Goal: Information Seeking & Learning: Learn about a topic

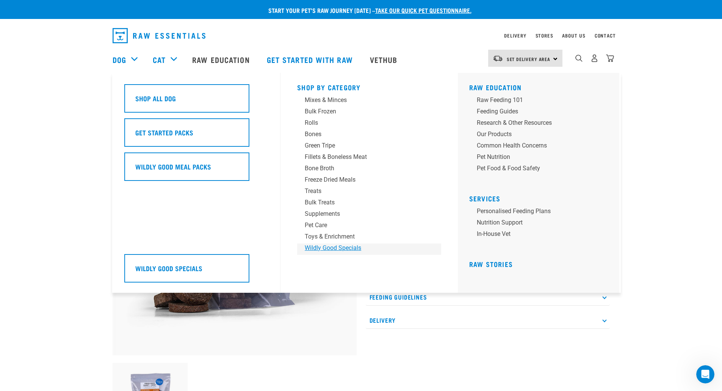
click at [323, 249] on div "Wildly Good Specials" at bounding box center [364, 247] width 118 height 9
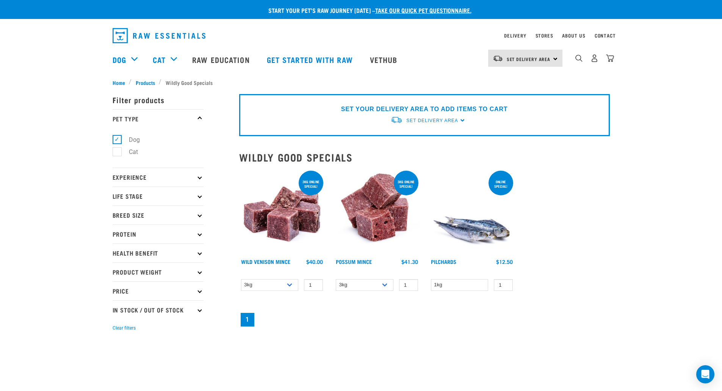
click at [196, 196] on p "Life Stage" at bounding box center [158, 196] width 91 height 19
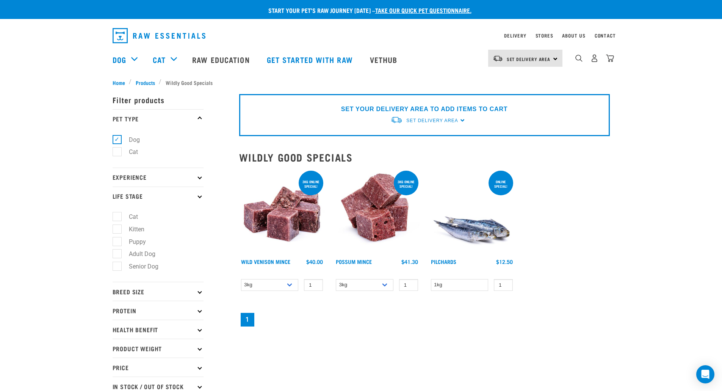
click at [117, 241] on label "Puppy" at bounding box center [133, 241] width 32 height 9
click at [114, 241] on input "Puppy" at bounding box center [115, 240] width 5 height 5
checkbox input "true"
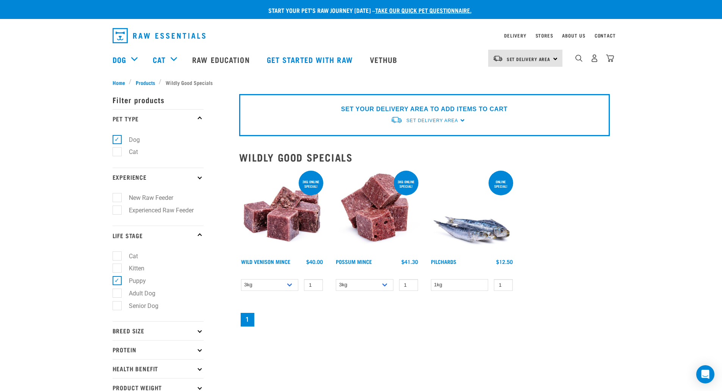
click at [117, 199] on label "New Raw Feeder" at bounding box center [147, 197] width 60 height 9
click at [115, 199] on input "New Raw Feeder" at bounding box center [115, 196] width 5 height 5
checkbox input "true"
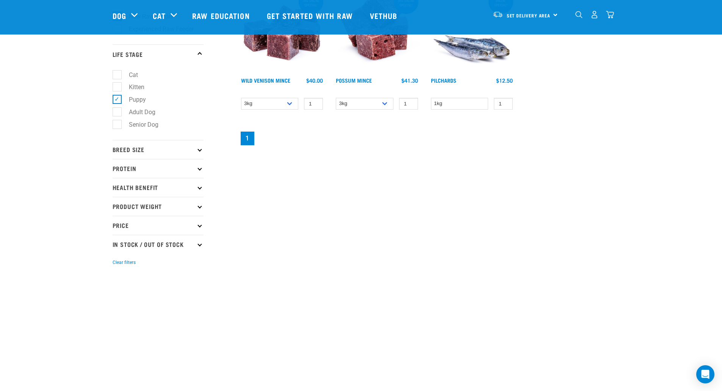
scroll to position [152, 0]
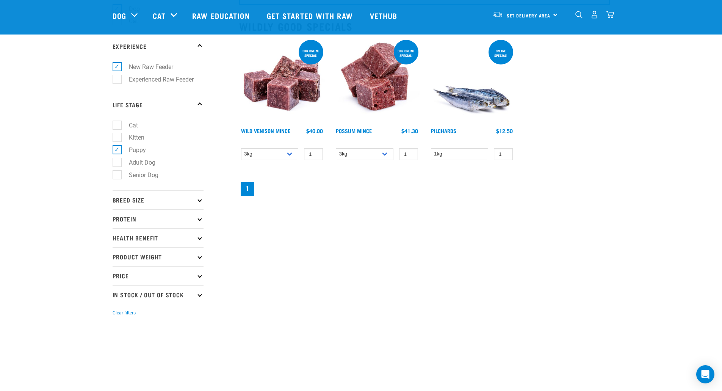
scroll to position [152, 0]
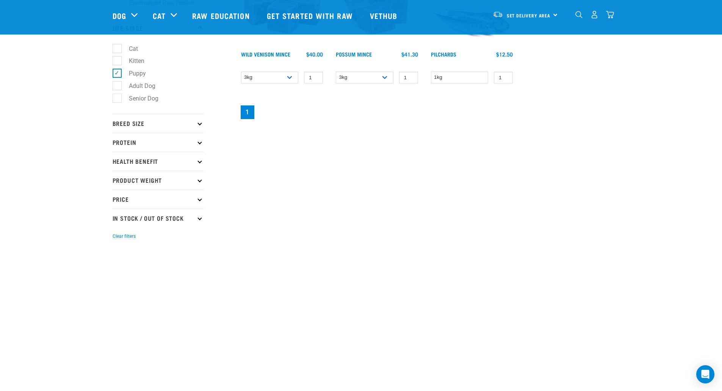
click at [200, 124] on icon at bounding box center [200, 123] width 4 height 4
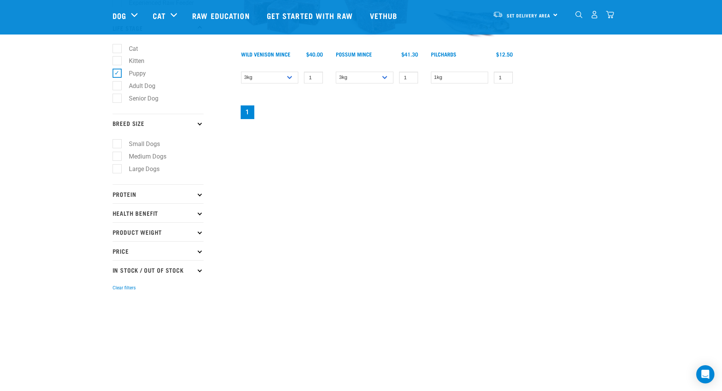
click at [117, 142] on label "Small Dogs" at bounding box center [140, 143] width 46 height 9
click at [114, 142] on input "Small Dogs" at bounding box center [115, 142] width 5 height 5
checkbox input "true"
click at [200, 193] on icon at bounding box center [200, 194] width 4 height 4
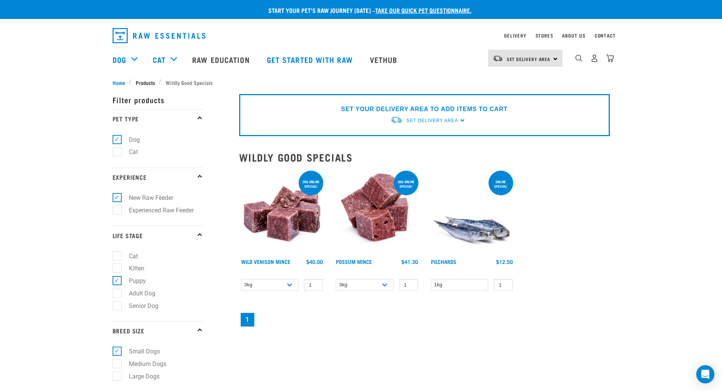
click at [141, 78] on span "Products" at bounding box center [145, 82] width 19 height 8
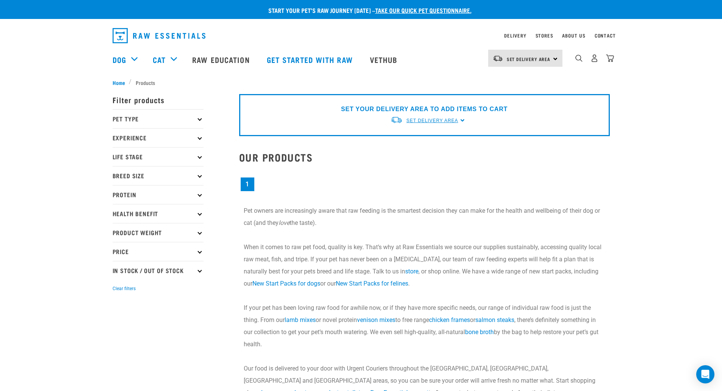
click at [437, 119] on span "Set Delivery Area" at bounding box center [432, 120] width 52 height 5
click at [432, 136] on link "[GEOGRAPHIC_DATA]" at bounding box center [427, 138] width 75 height 13
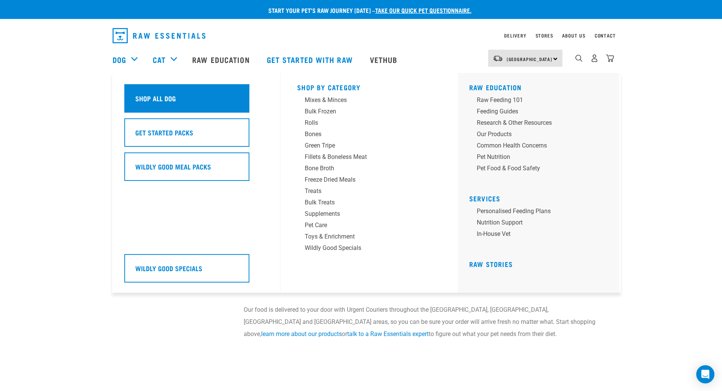
click at [160, 94] on h5 "Shop All Dog" at bounding box center [155, 98] width 41 height 10
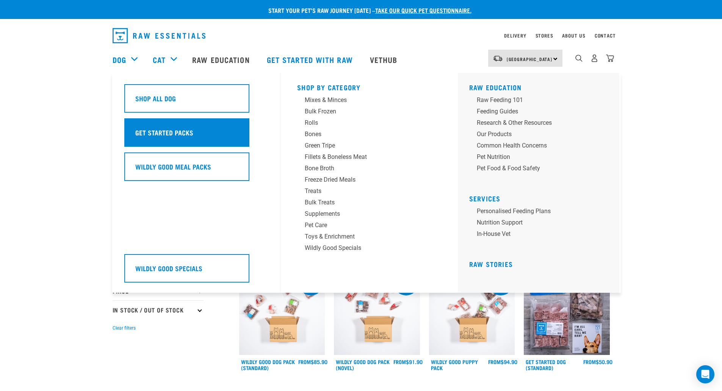
click at [135, 127] on div "Get Started Packs" at bounding box center [186, 132] width 125 height 28
click at [182, 130] on h5 "Get Started Packs" at bounding box center [164, 132] width 58 height 10
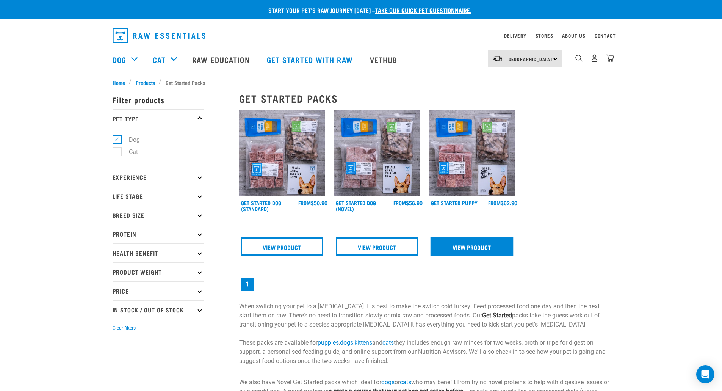
click at [486, 247] on link "View Product" at bounding box center [472, 246] width 82 height 18
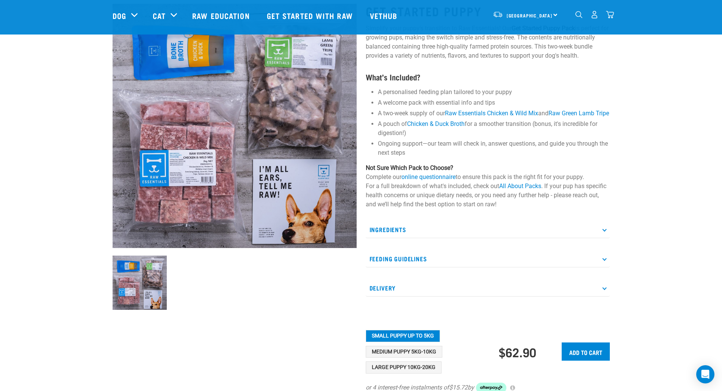
scroll to position [76, 0]
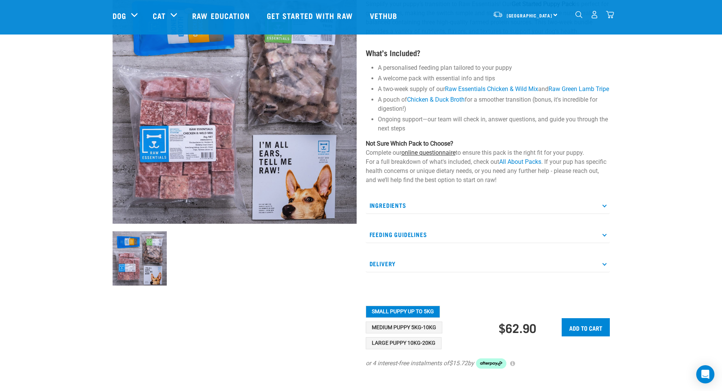
click at [418, 156] on link "online questionnaire" at bounding box center [428, 152] width 54 height 7
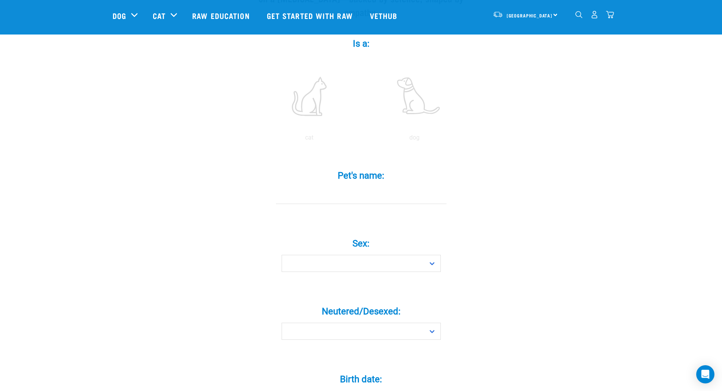
scroll to position [152, 0]
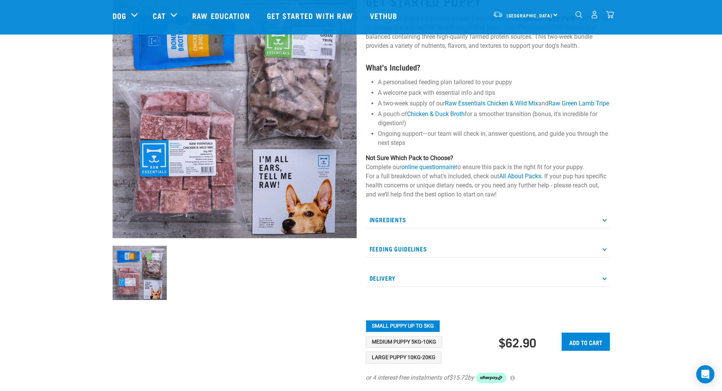
scroll to position [132, 0]
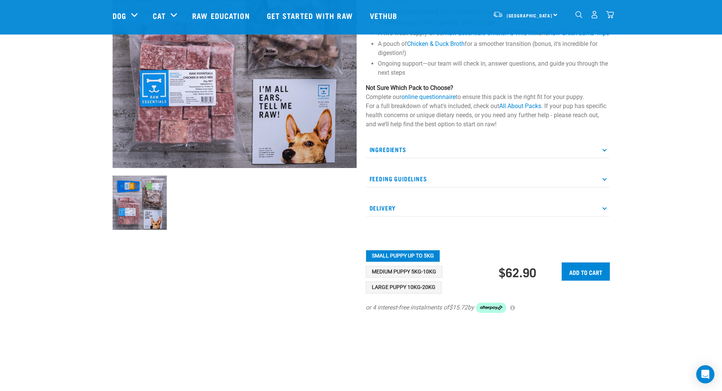
click at [604, 158] on p "Ingredients" at bounding box center [488, 149] width 244 height 17
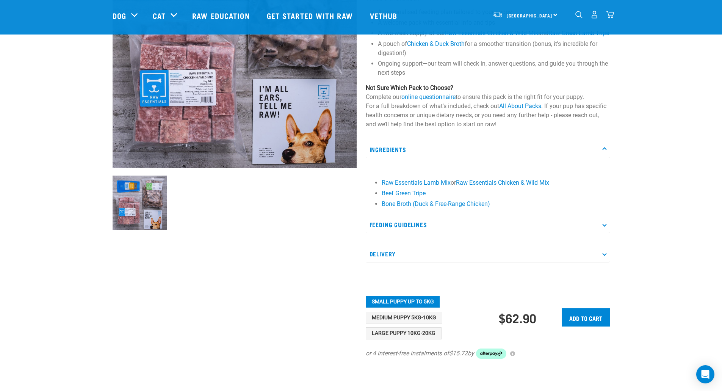
click at [603, 260] on p "Delivery" at bounding box center [488, 253] width 244 height 17
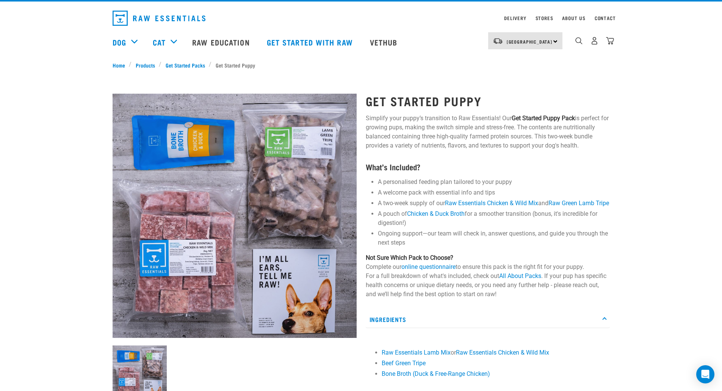
scroll to position [0, 0]
